Goal: Navigation & Orientation: Find specific page/section

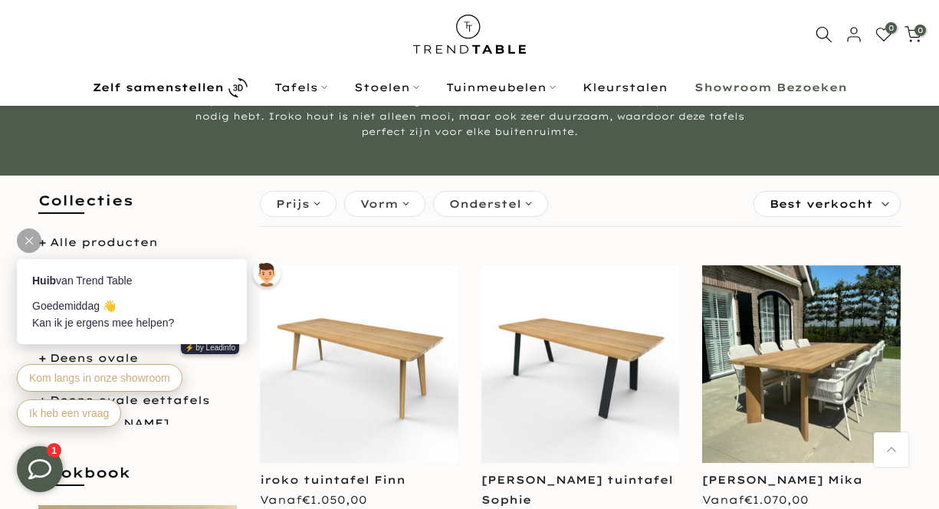
click at [28, 242] on icon at bounding box center [29, 241] width 8 height 8
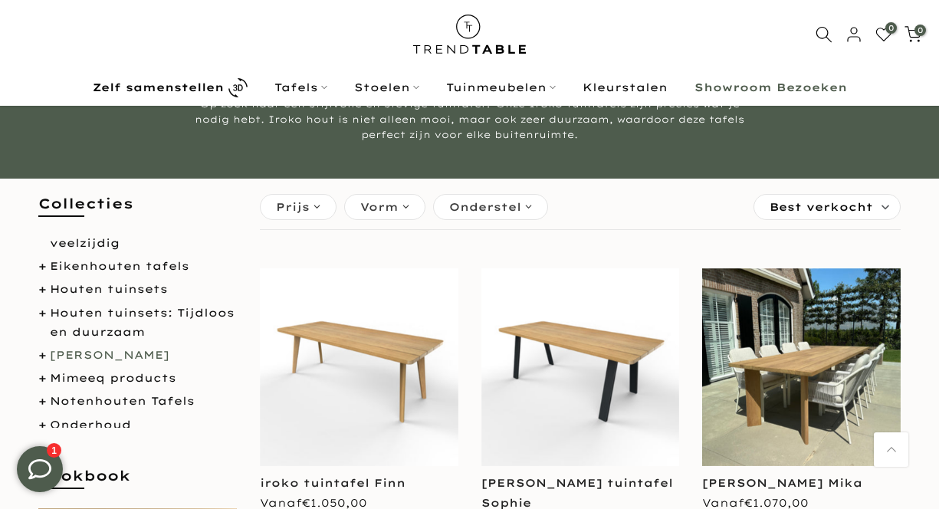
scroll to position [380, 0]
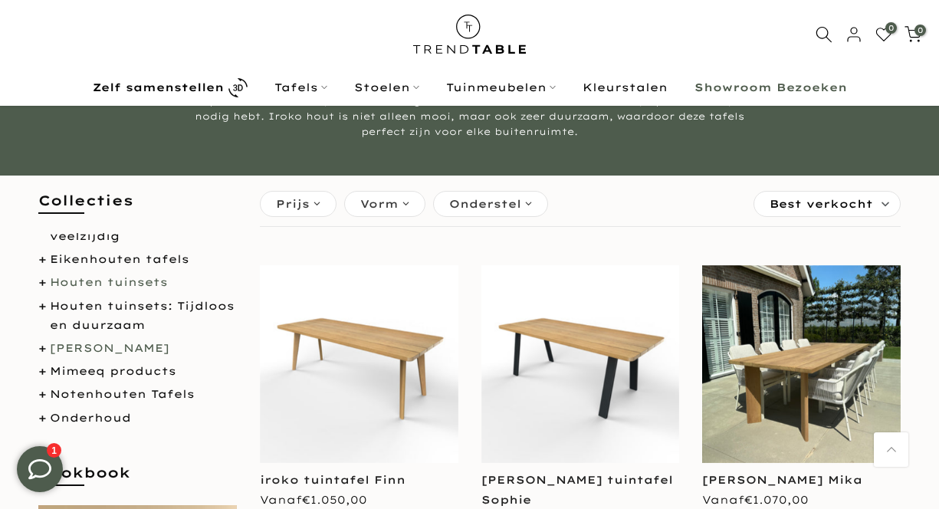
click at [139, 280] on link "Houten tuinsets" at bounding box center [109, 282] width 118 height 14
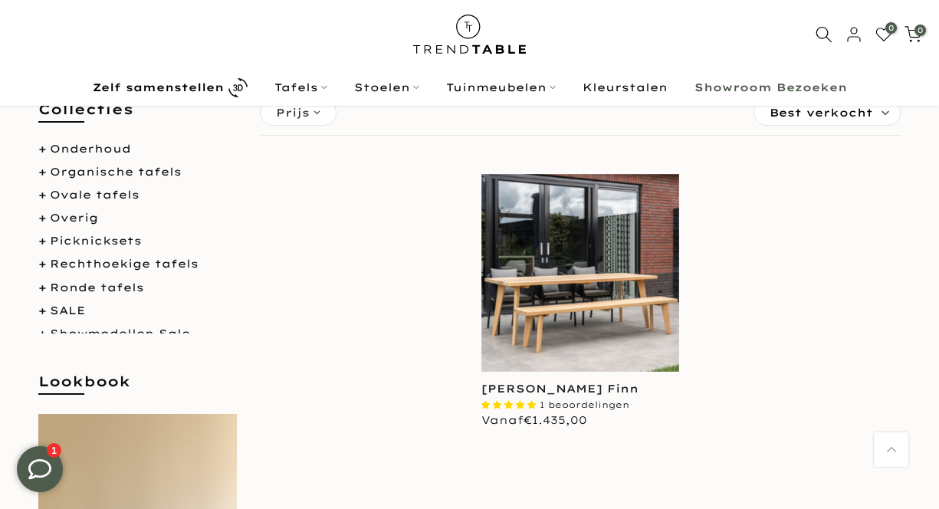
scroll to position [587, 0]
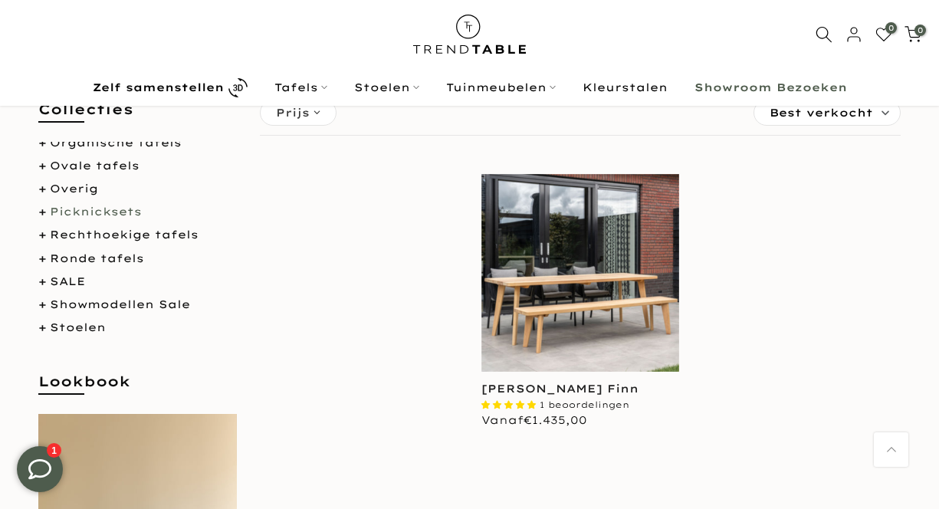
click at [125, 206] on link "Picknicksets" at bounding box center [96, 212] width 92 height 14
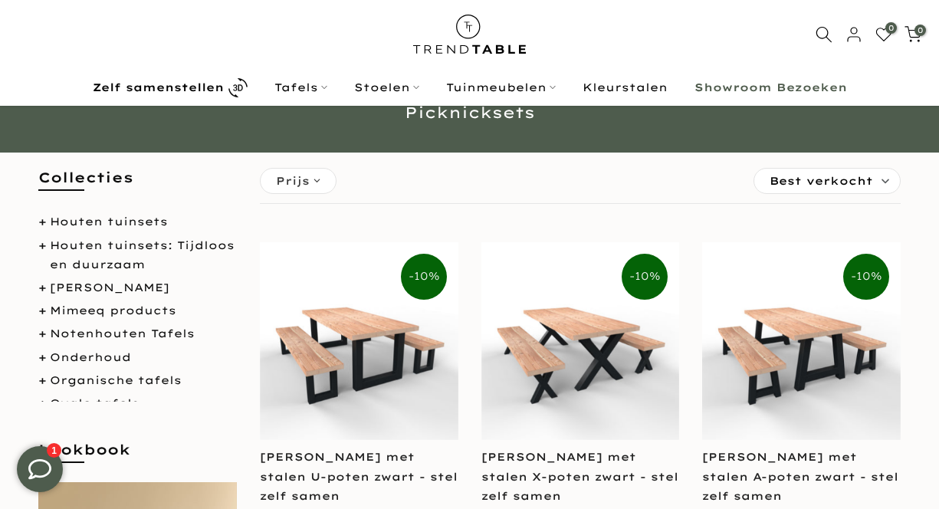
scroll to position [351, 0]
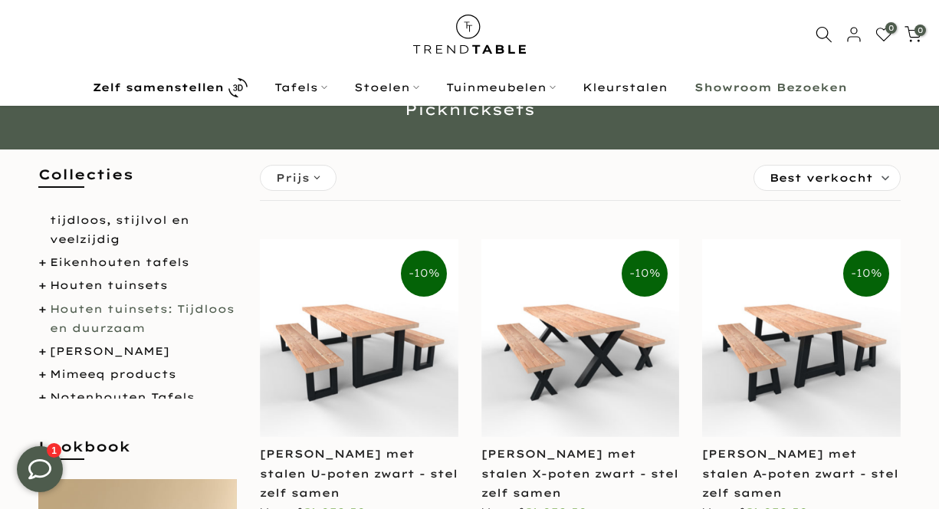
click at [171, 308] on link "Houten tuinsets: Tijdloos en duurzaam" at bounding box center [142, 318] width 185 height 33
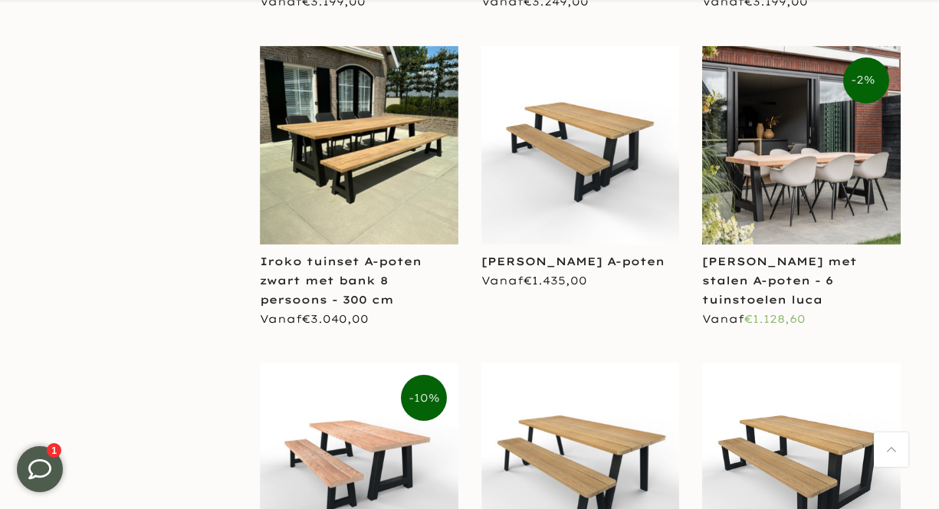
scroll to position [2798, 0]
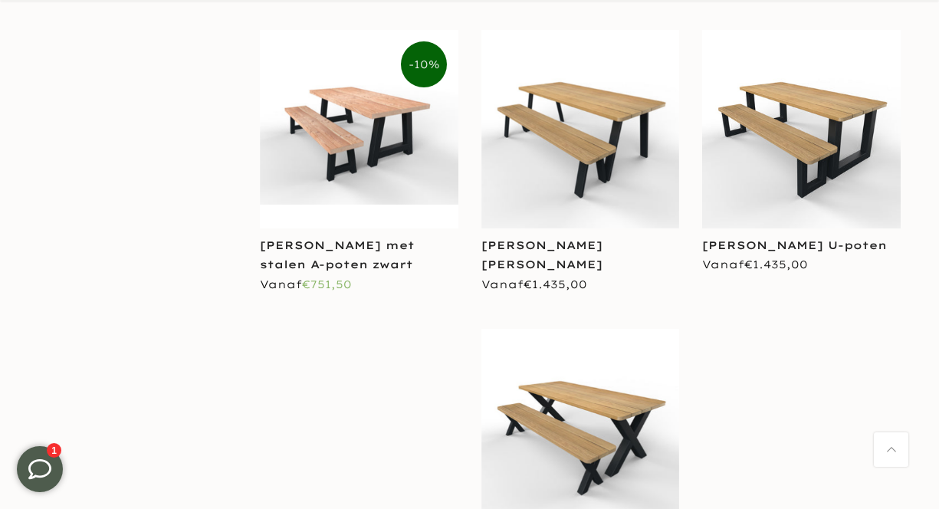
scroll to position [3137, 0]
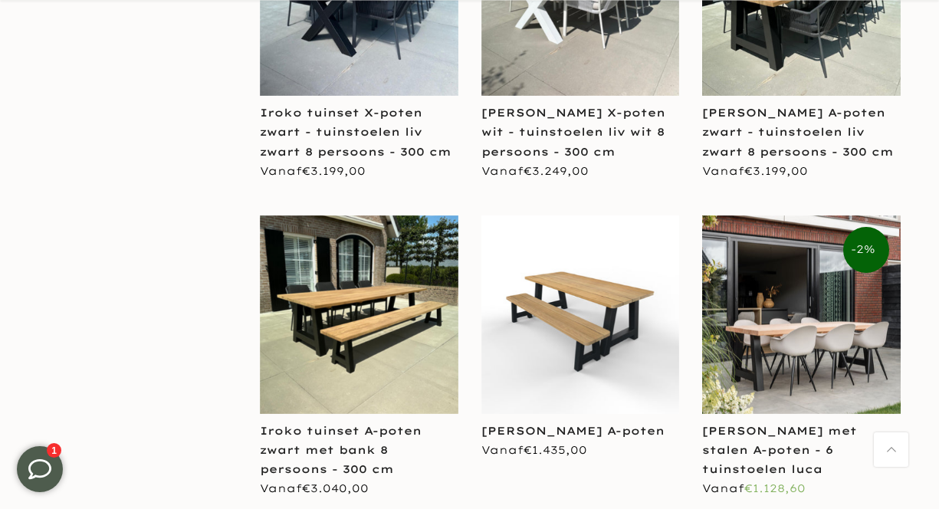
scroll to position [2626, 0]
